Goal: Task Accomplishment & Management: Manage account settings

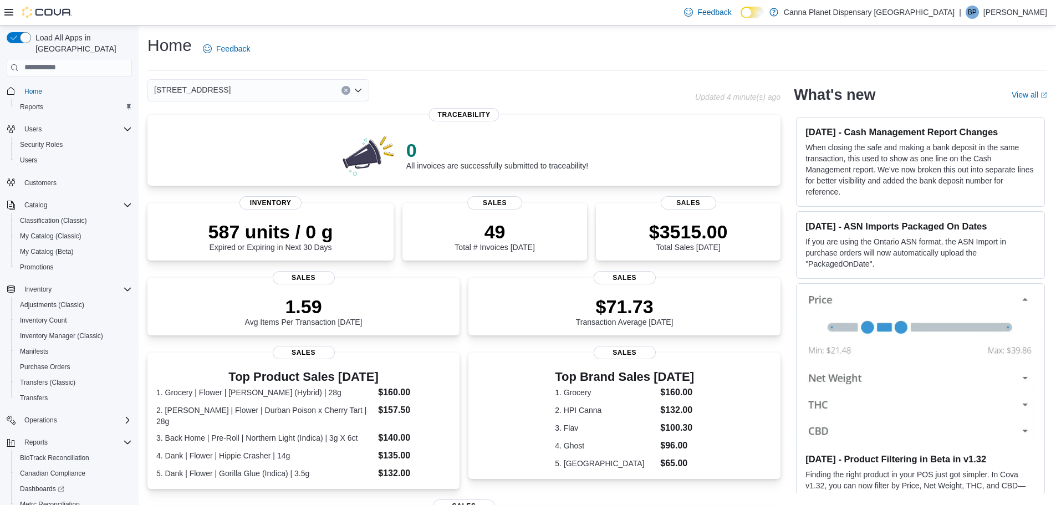
click at [1011, 8] on p "[PERSON_NAME]" at bounding box center [1016, 12] width 64 height 13
click at [988, 110] on span "Sign Out" at bounding box center [976, 108] width 30 height 11
